Goal: Task Accomplishment & Management: Manage account settings

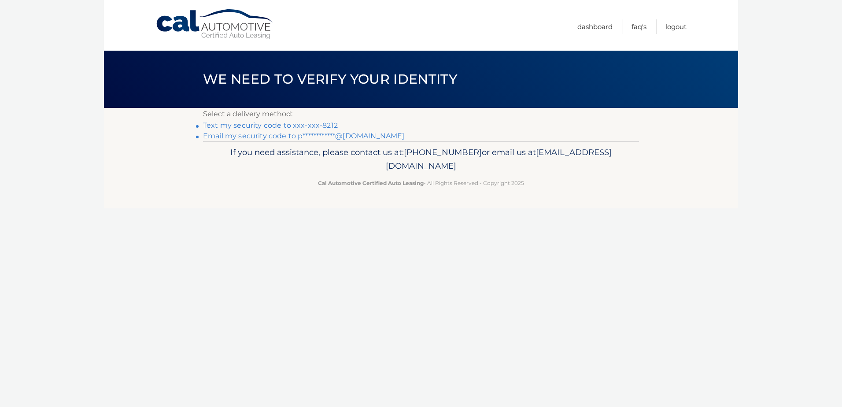
click at [300, 123] on link "Text my security code to xxx-xxx-8212" at bounding box center [270, 125] width 135 height 8
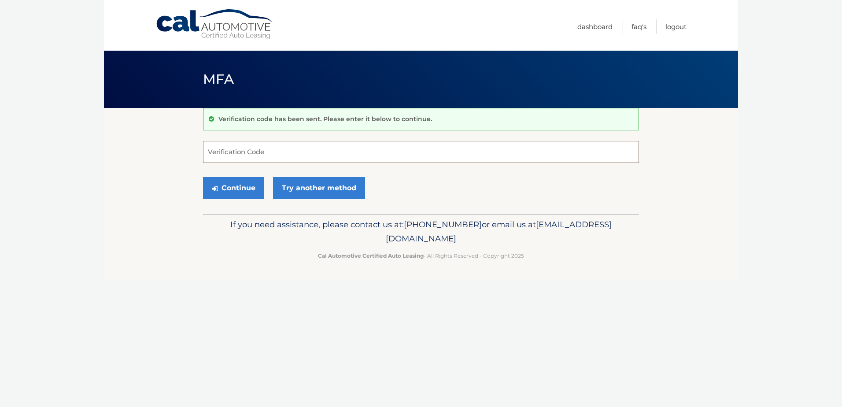
click at [295, 145] on input "Verification Code" at bounding box center [421, 152] width 436 height 22
type input "146329"
click at [243, 188] on button "Continue" at bounding box center [233, 188] width 61 height 22
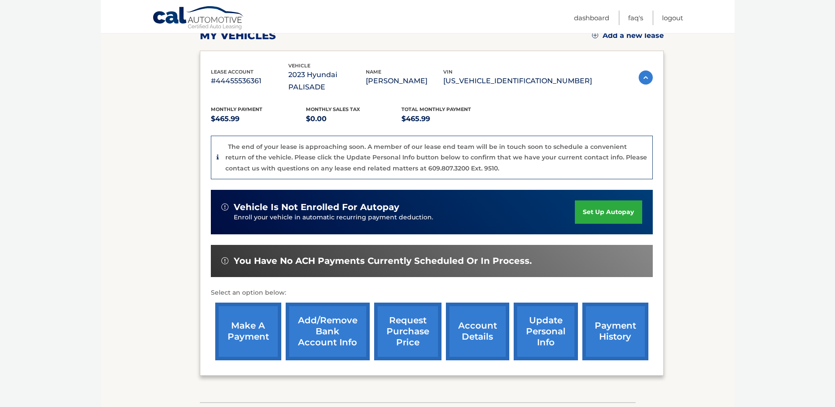
scroll to position [132, 0]
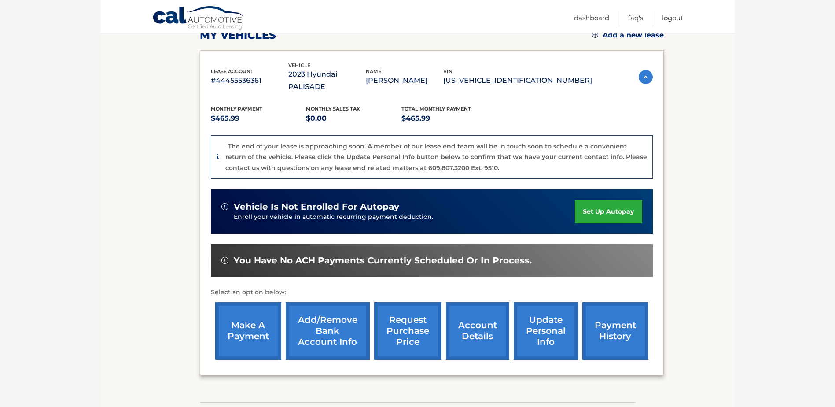
click at [256, 320] on link "make a payment" at bounding box center [248, 331] width 66 height 58
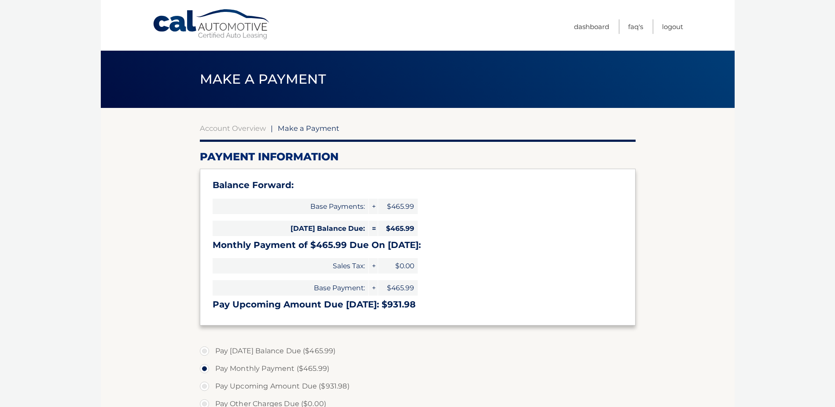
select select "Nzc3MGVkYTgtNDZjNi00NjMwLTg3ZGQtYjQyNTUxOThhYmU5"
click at [248, 126] on link "Account Overview" at bounding box center [233, 128] width 66 height 9
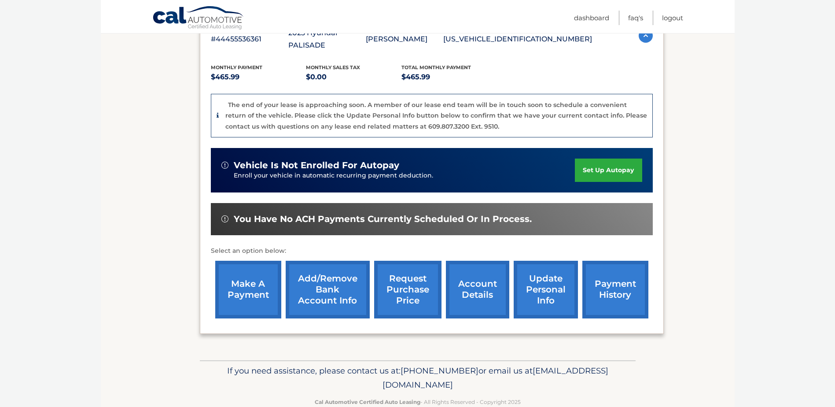
scroll to position [176, 0]
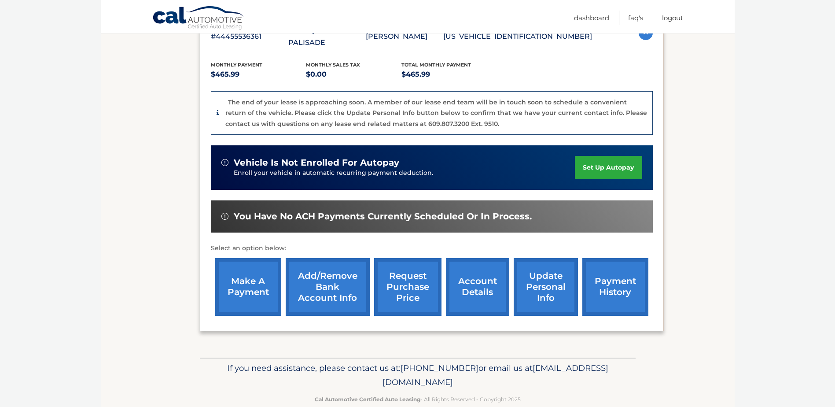
click at [608, 264] on link "payment history" at bounding box center [615, 287] width 66 height 58
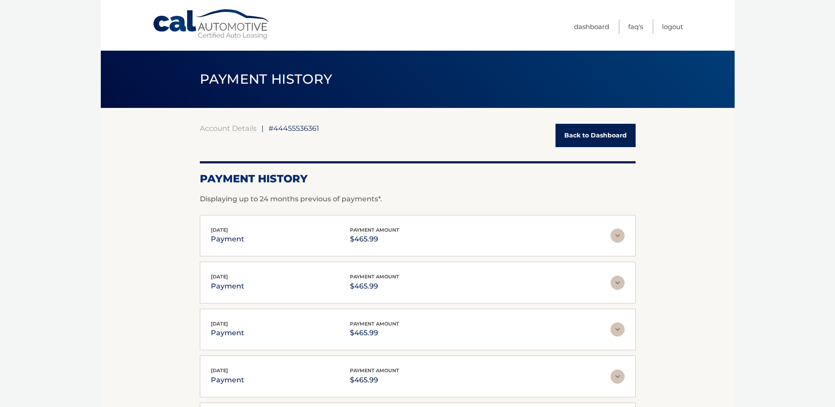
click at [621, 235] on img at bounding box center [618, 235] width 14 height 14
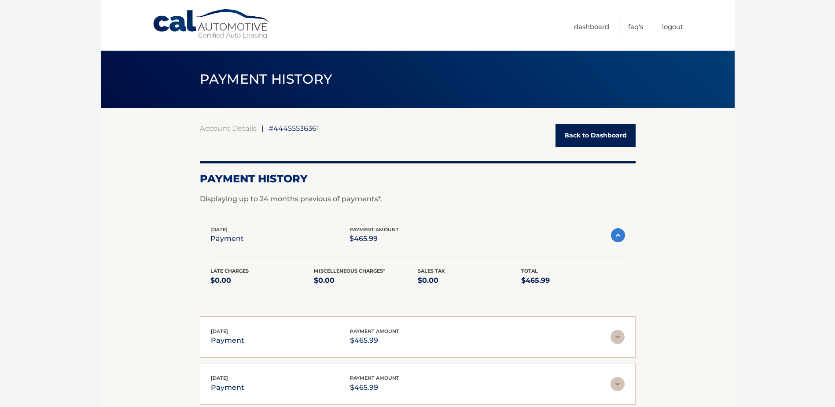
click at [621, 237] on img at bounding box center [618, 235] width 14 height 14
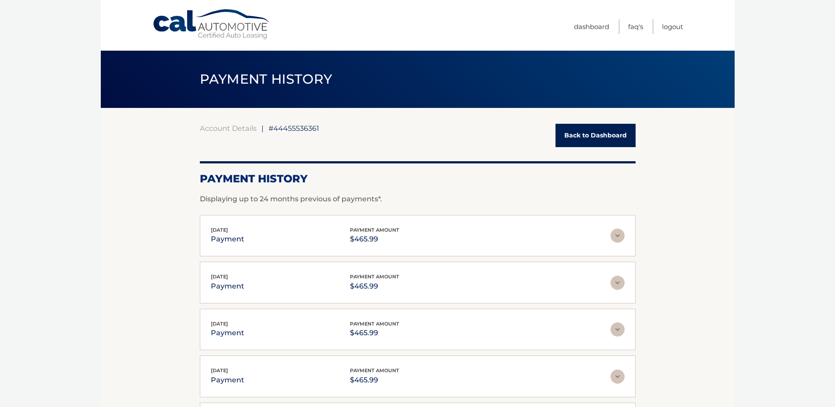
click at [586, 131] on link "Back to Dashboard" at bounding box center [596, 135] width 80 height 23
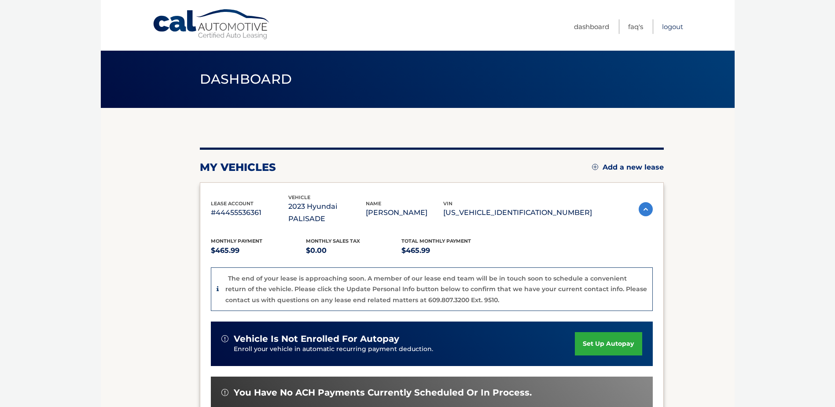
click at [669, 26] on link "Logout" at bounding box center [672, 26] width 21 height 15
